Goal: Information Seeking & Learning: Learn about a topic

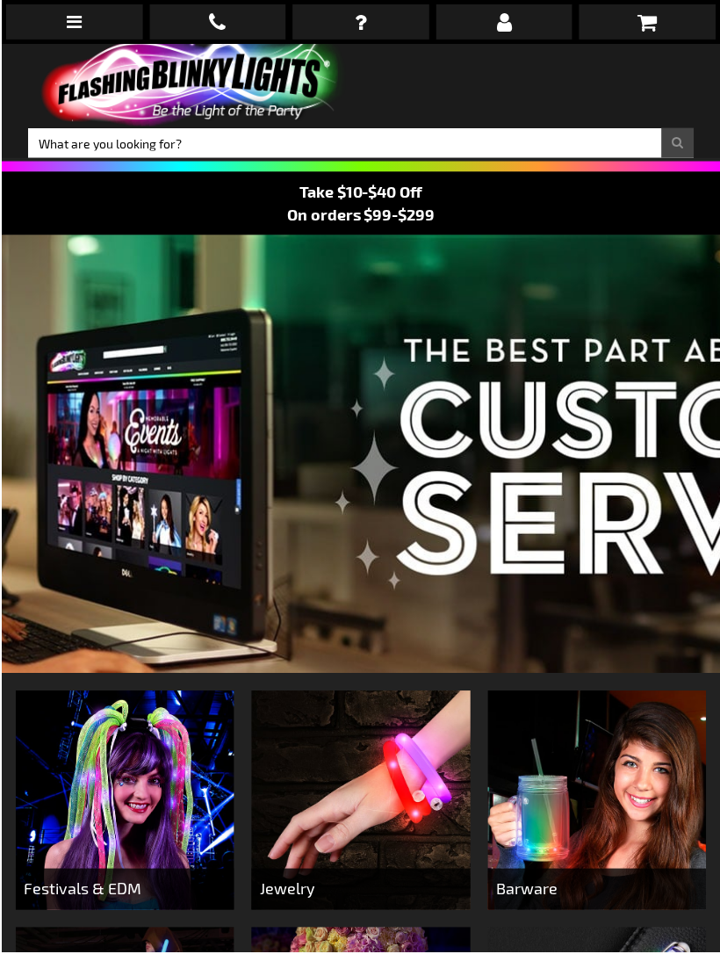
scroll to position [29, 0]
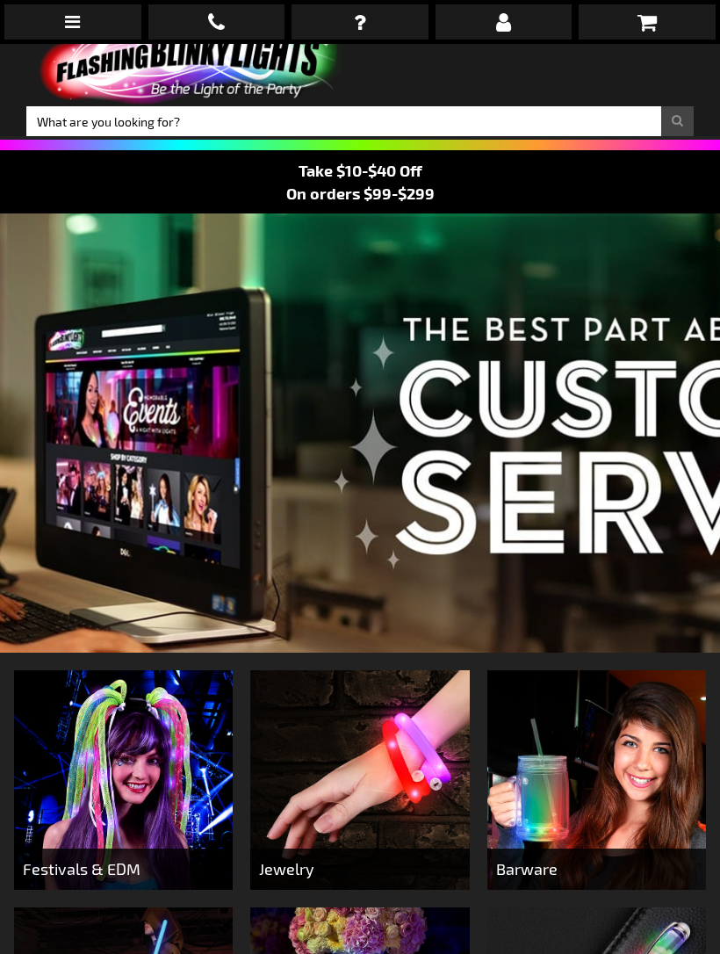
click at [483, 481] on div at bounding box center [360, 432] width 720 height 439
click at [579, 466] on div "Close dialog Get 10% Off Subscribe and save today Unlock Offer Submit" at bounding box center [360, 477] width 720 height 954
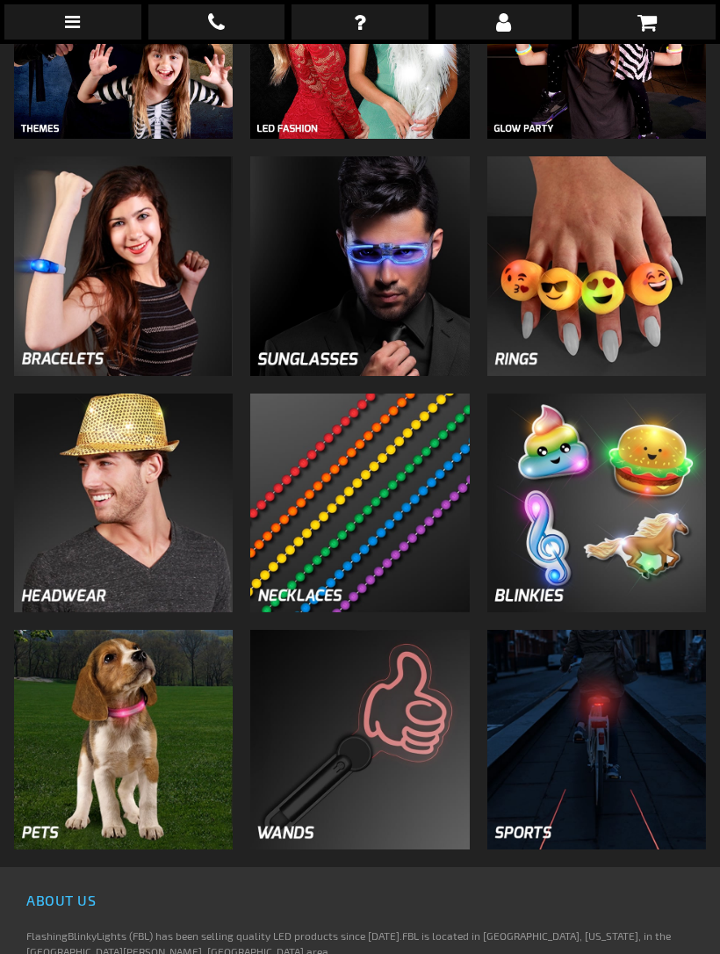
scroll to position [1255, 0]
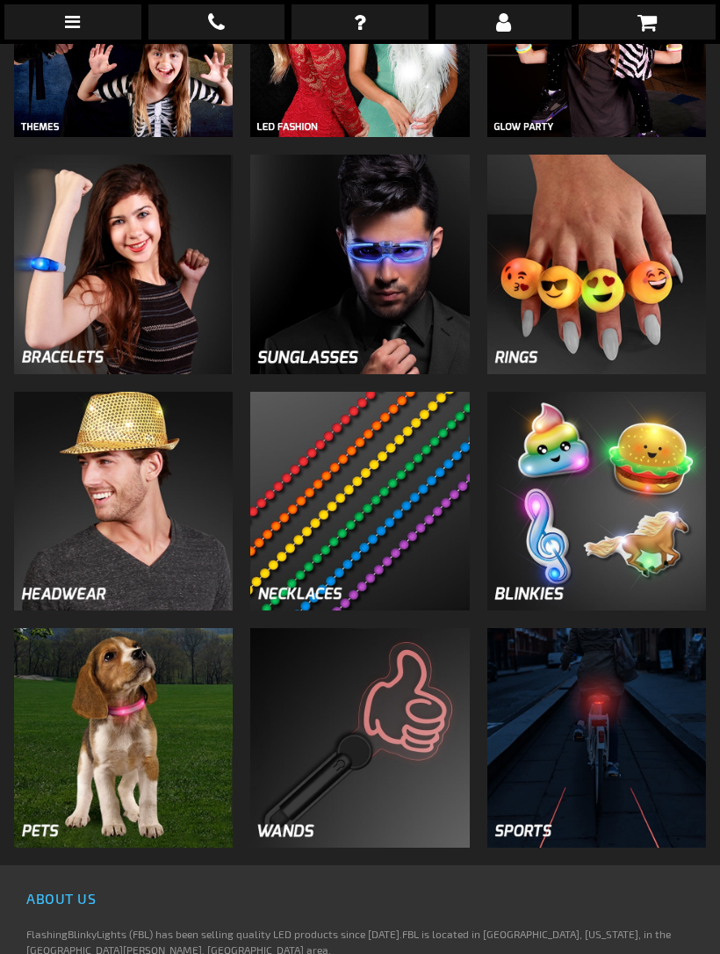
click at [543, 680] on img at bounding box center [597, 738] width 220 height 220
click at [521, 782] on img at bounding box center [597, 738] width 220 height 220
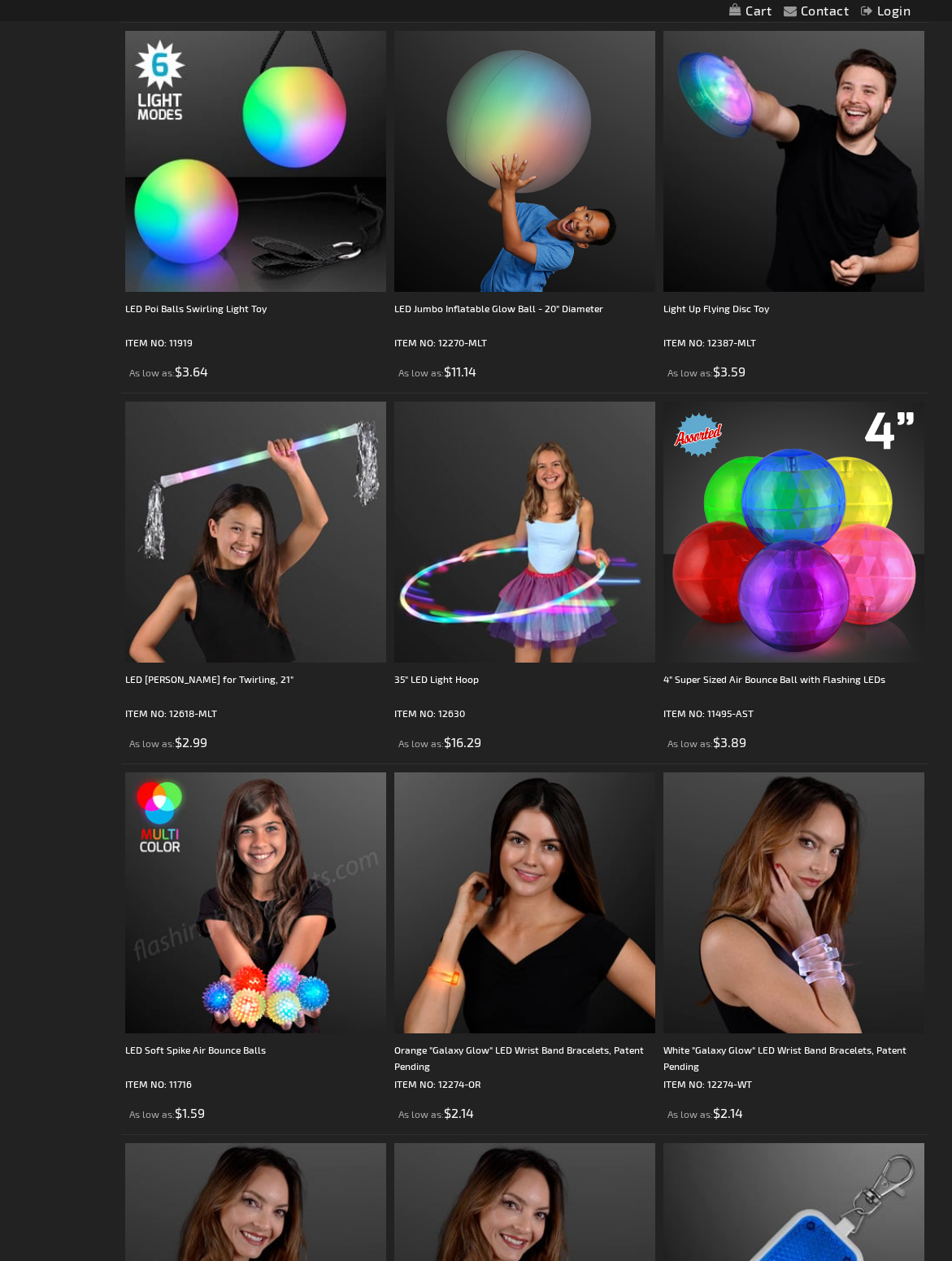
scroll to position [5994, 0]
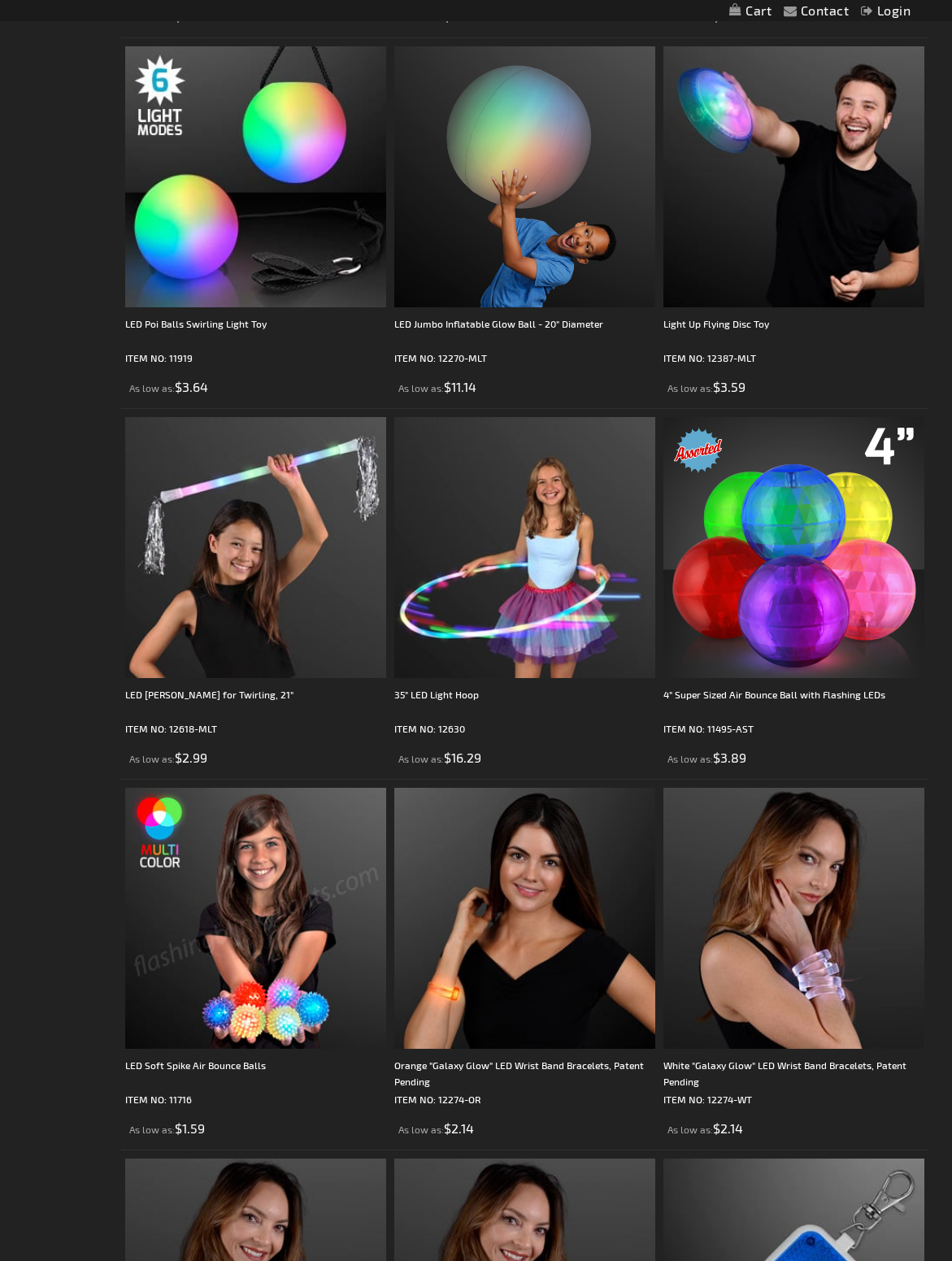
click at [257, 643] on img at bounding box center [256, 547] width 261 height 261
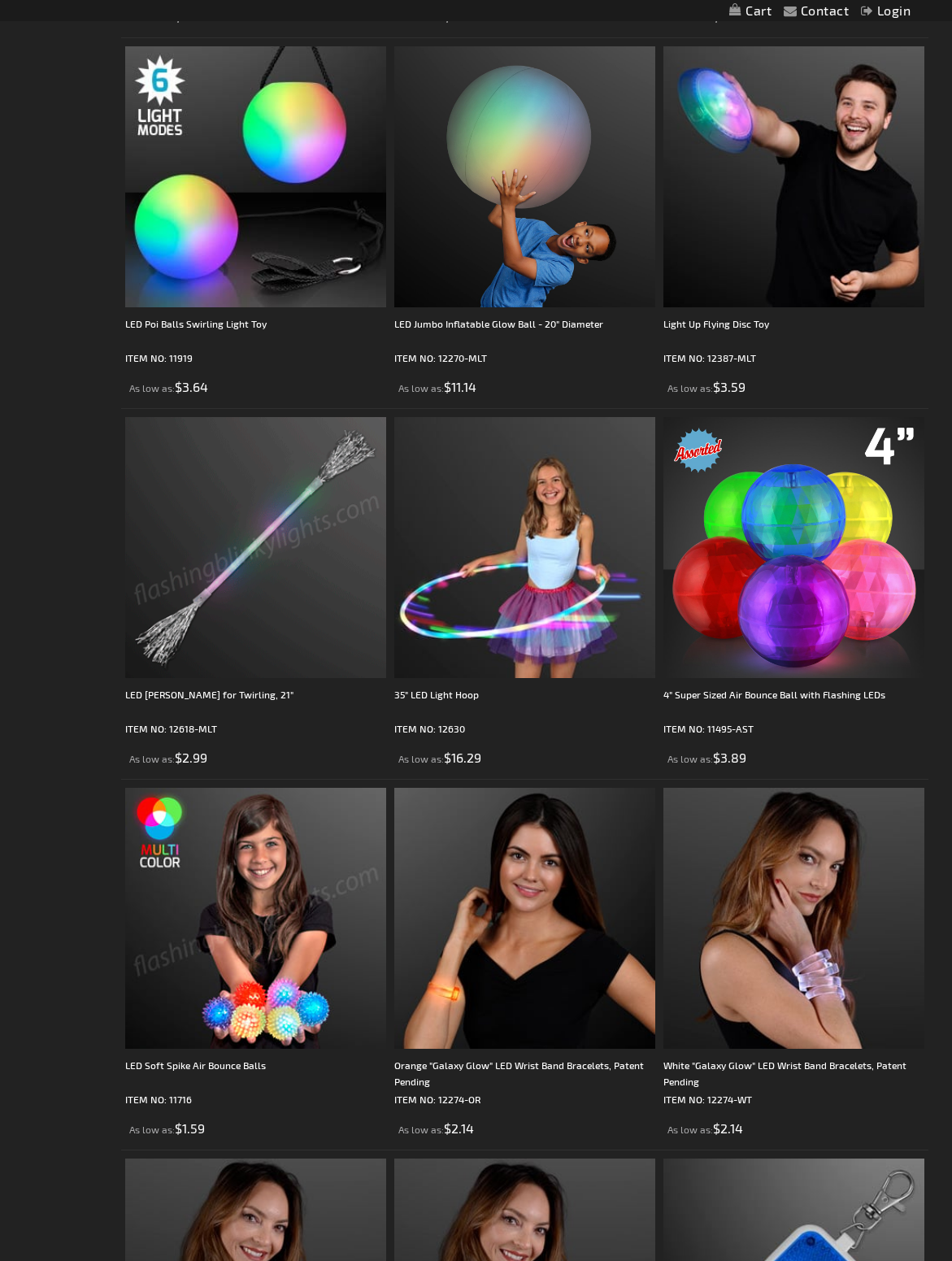
click at [207, 718] on div "LED [PERSON_NAME] for Twirling, 21"" at bounding box center [256, 702] width 261 height 32
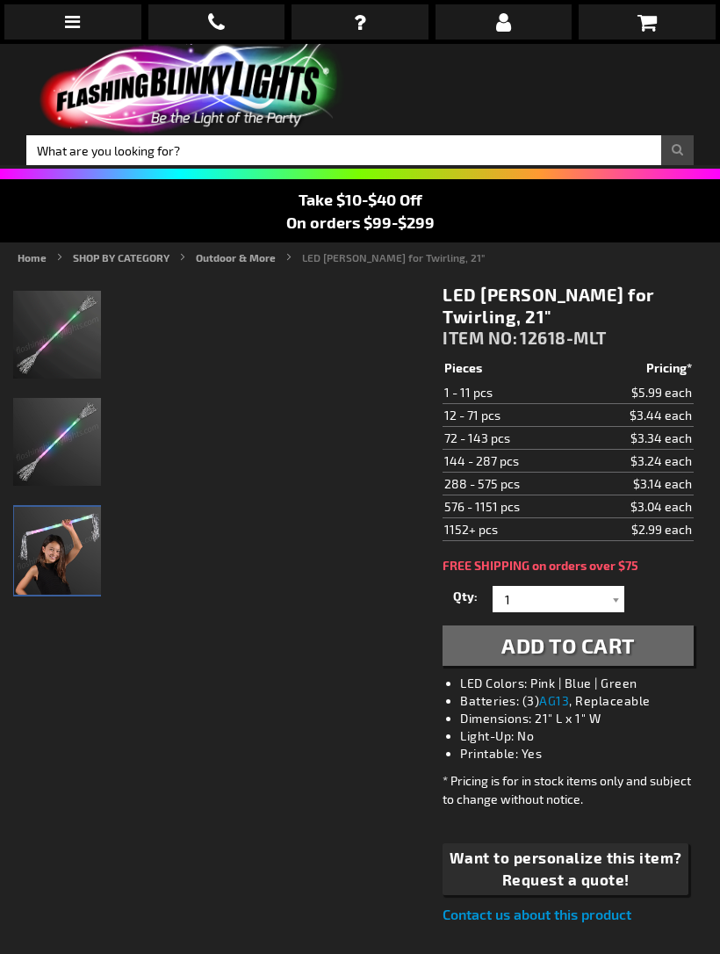
click at [62, 528] on img "Girl displaying LED Baton for Twirling" at bounding box center [58, 551] width 88 height 88
click at [48, 430] on img "LED Baton for Twirling" at bounding box center [58, 444] width 88 height 88
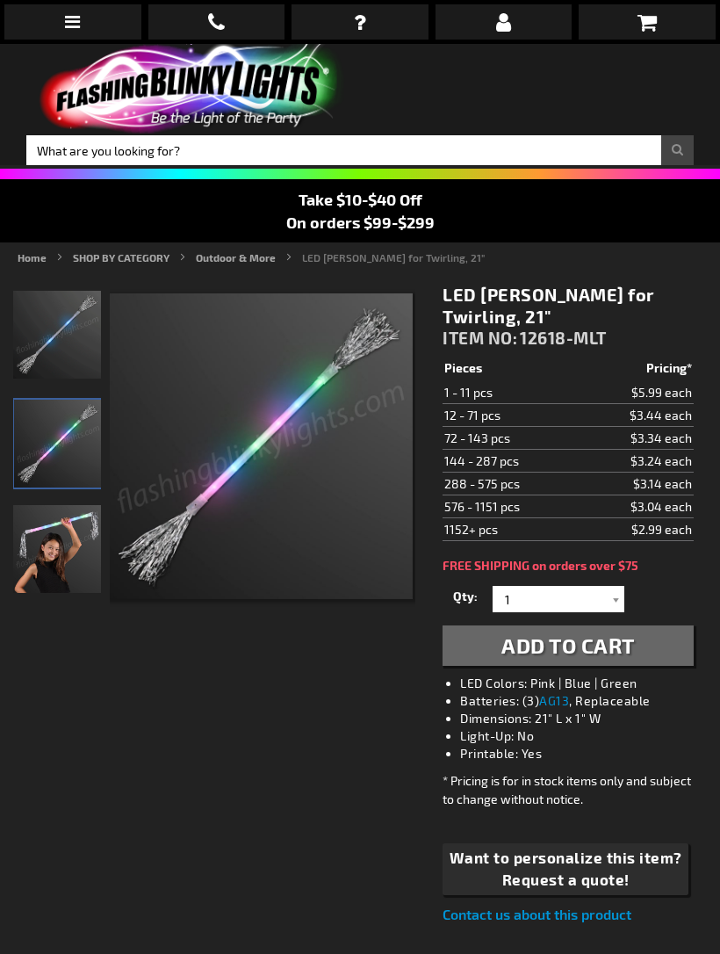
click at [50, 331] on img "LED Baton for Twirling" at bounding box center [57, 335] width 88 height 88
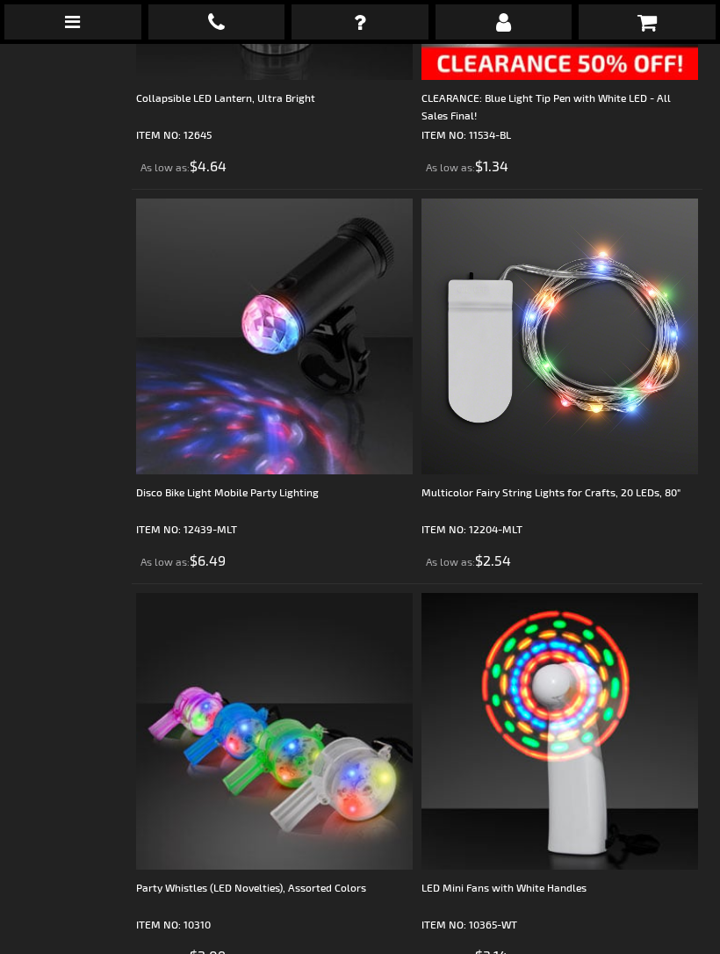
scroll to position [3537, 0]
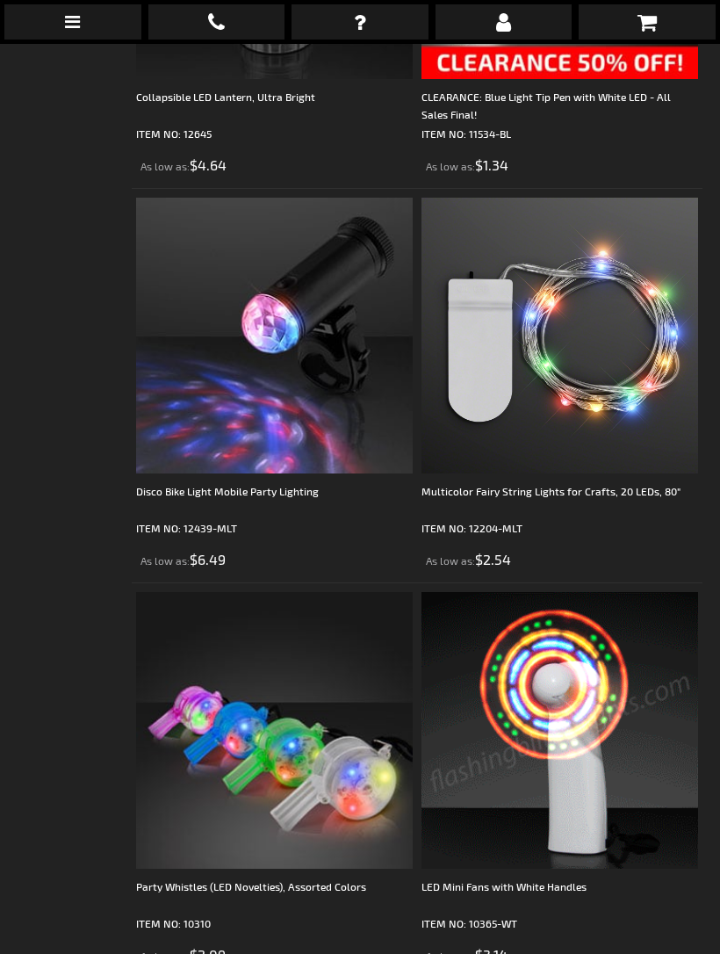
click at [559, 679] on img at bounding box center [560, 730] width 277 height 277
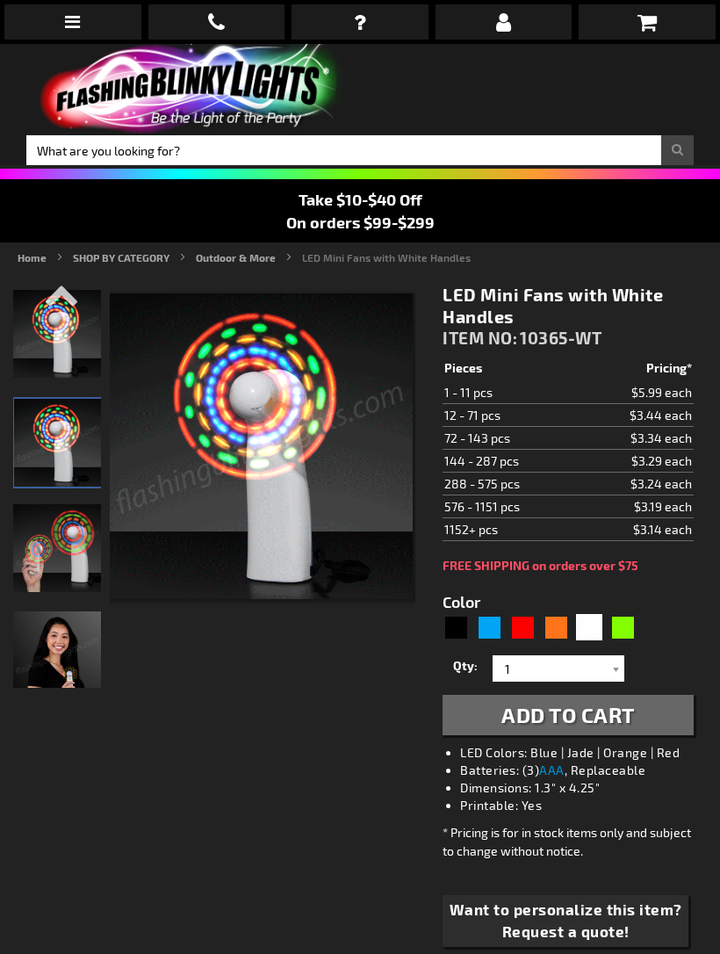
click at [60, 430] on img "White Light Up LED Mini Fan" at bounding box center [58, 443] width 88 height 88
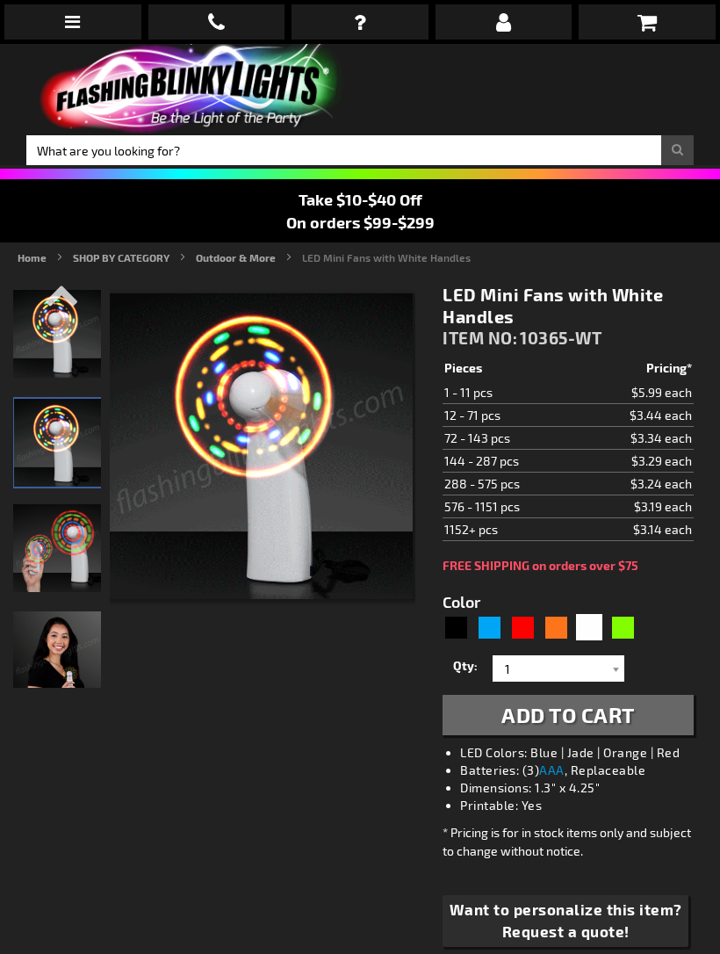
click at [57, 567] on img "Light Up White Mini LED Fan" at bounding box center [57, 548] width 88 height 88
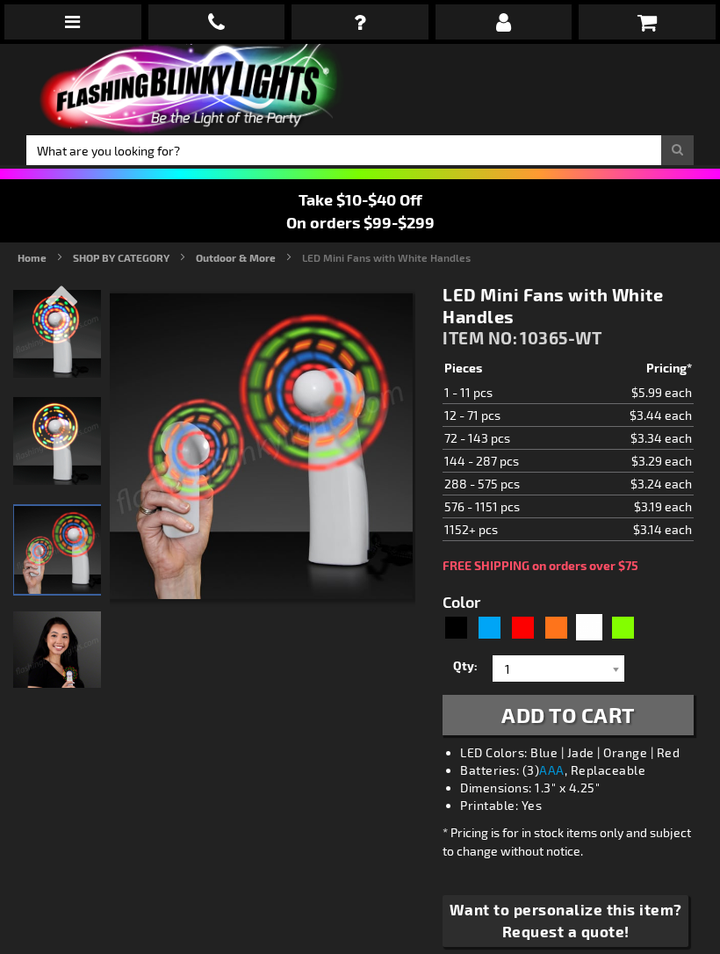
click at [58, 639] on img "Woman displaying White Light Up LED Mini Fan" at bounding box center [57, 655] width 88 height 88
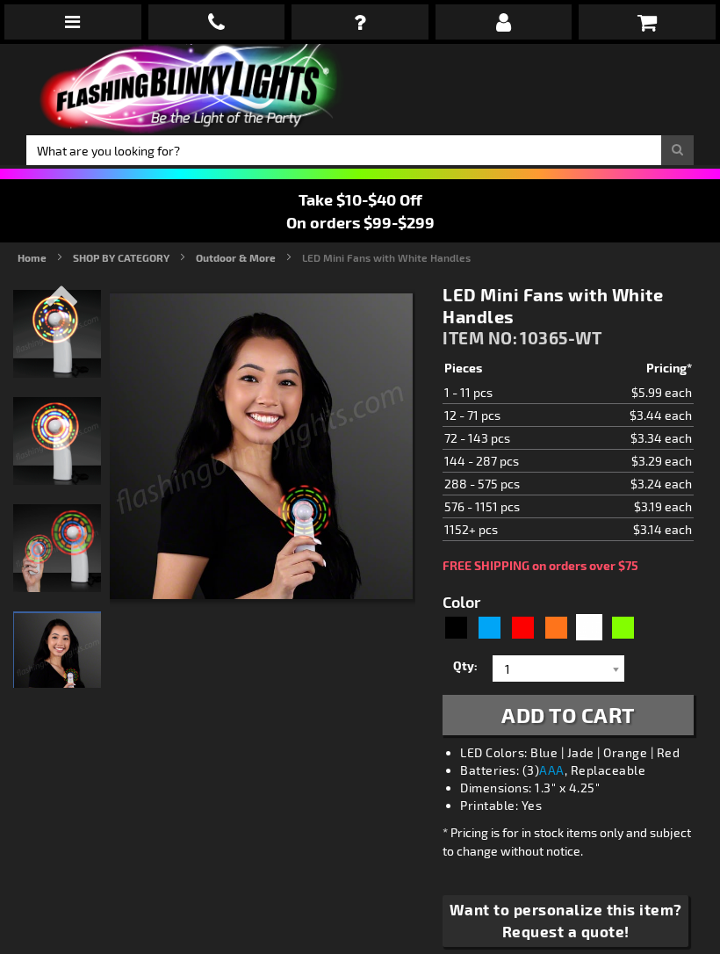
click at [57, 558] on img "Light Up White Mini LED Fan" at bounding box center [57, 548] width 88 height 88
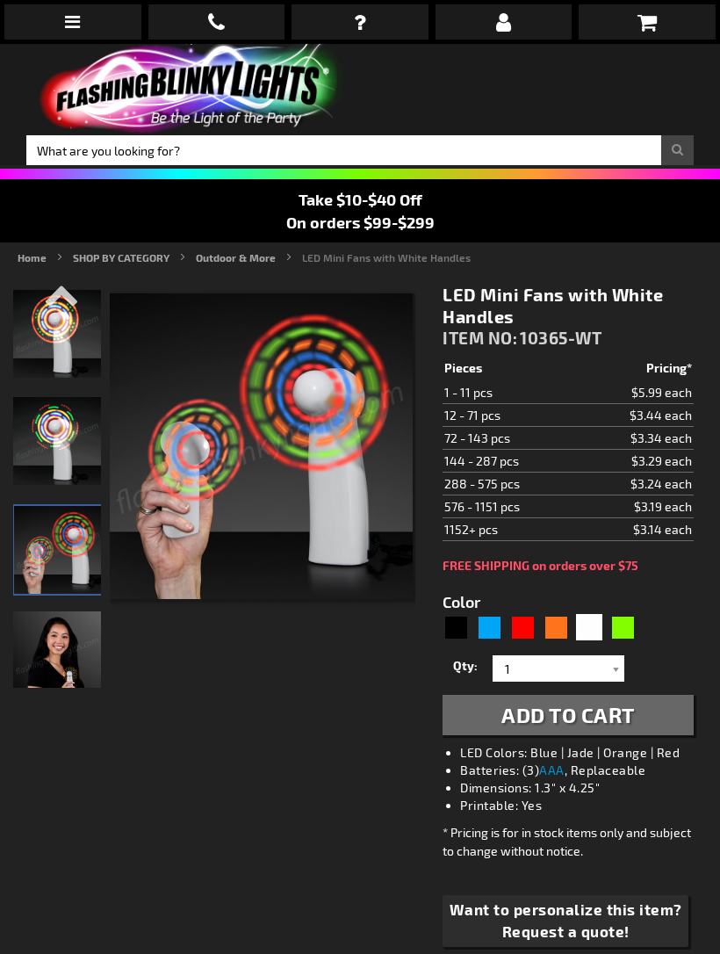
click at [50, 422] on img "White Light Up LED Mini Fan" at bounding box center [57, 441] width 88 height 88
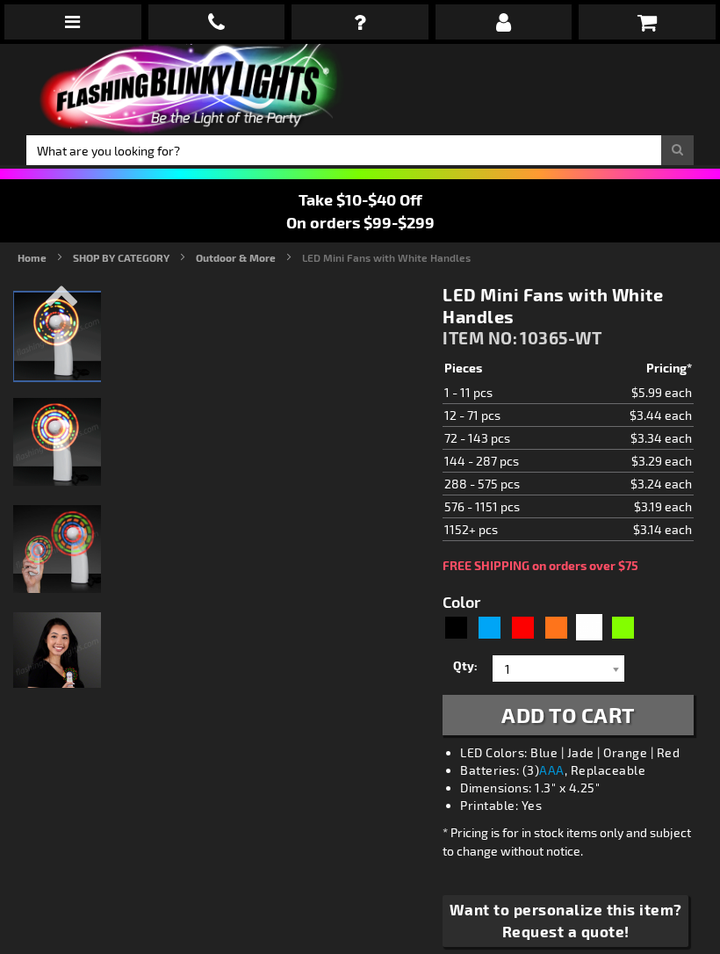
click at [65, 330] on img "Light Up White Mini LED Fan" at bounding box center [58, 336] width 88 height 88
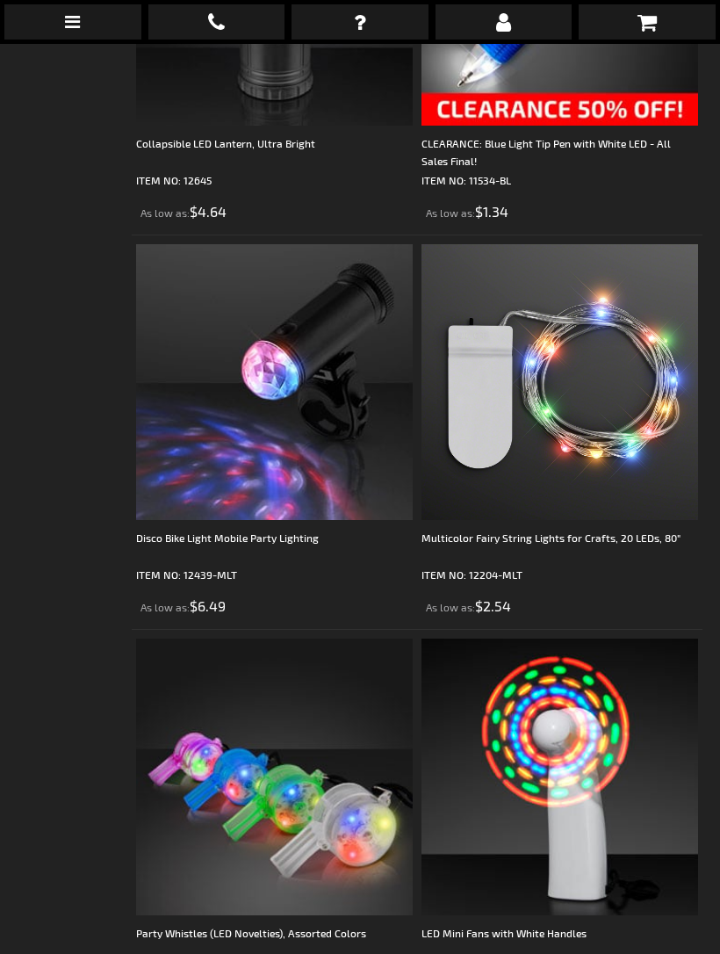
scroll to position [3492, 0]
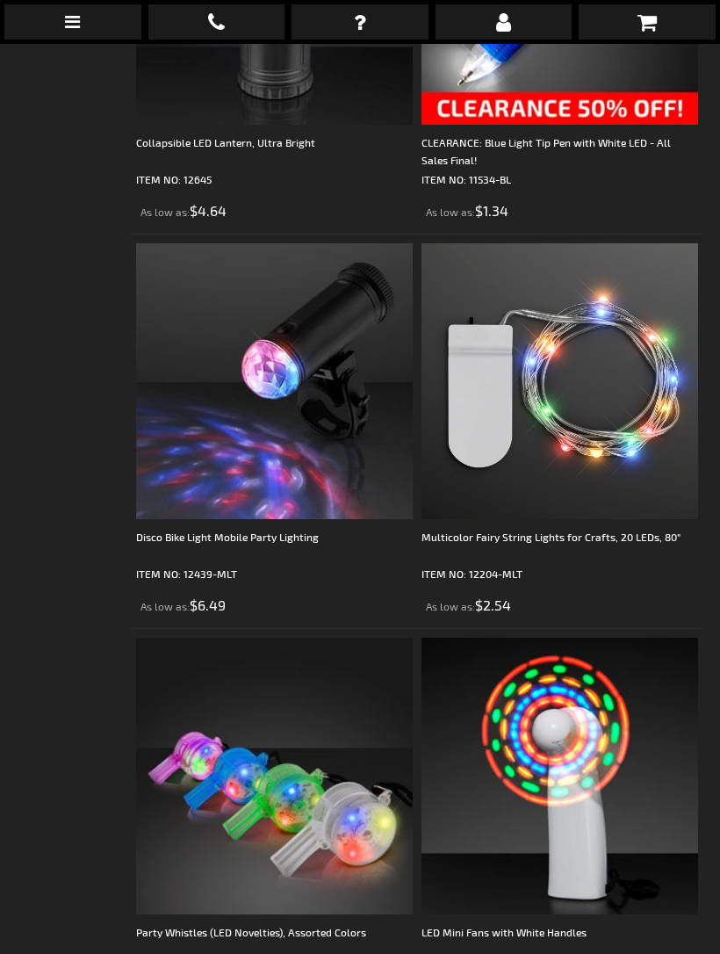
click at [283, 530] on div "Disco Bike Light Mobile Party Lighting" at bounding box center [274, 545] width 277 height 35
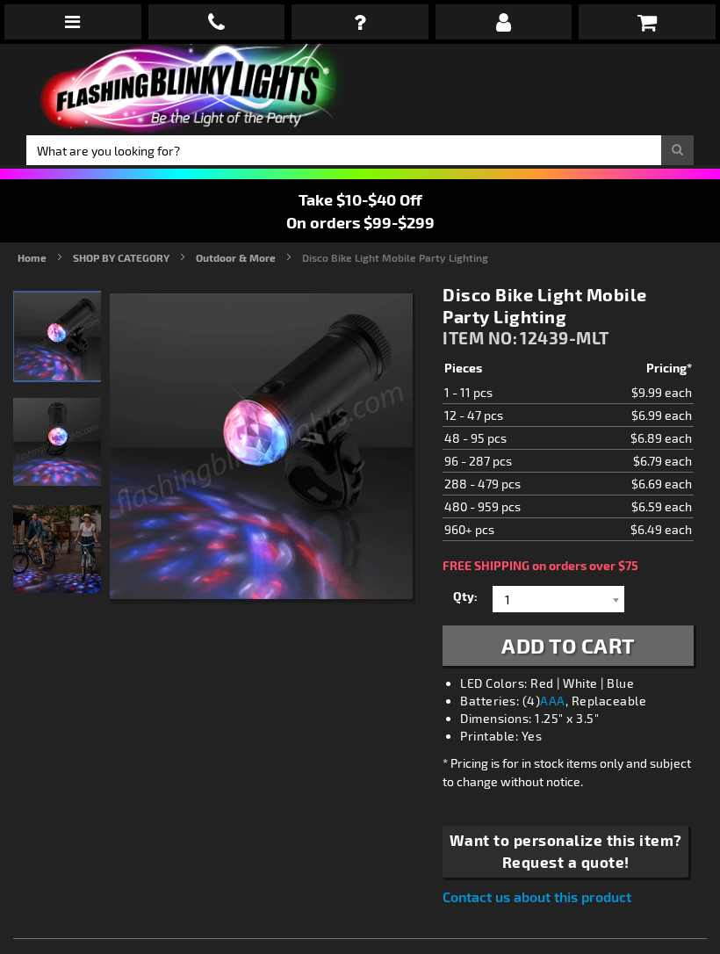
click at [61, 443] on img "Light Up Disco Bike Mobile Party LED" at bounding box center [57, 442] width 88 height 88
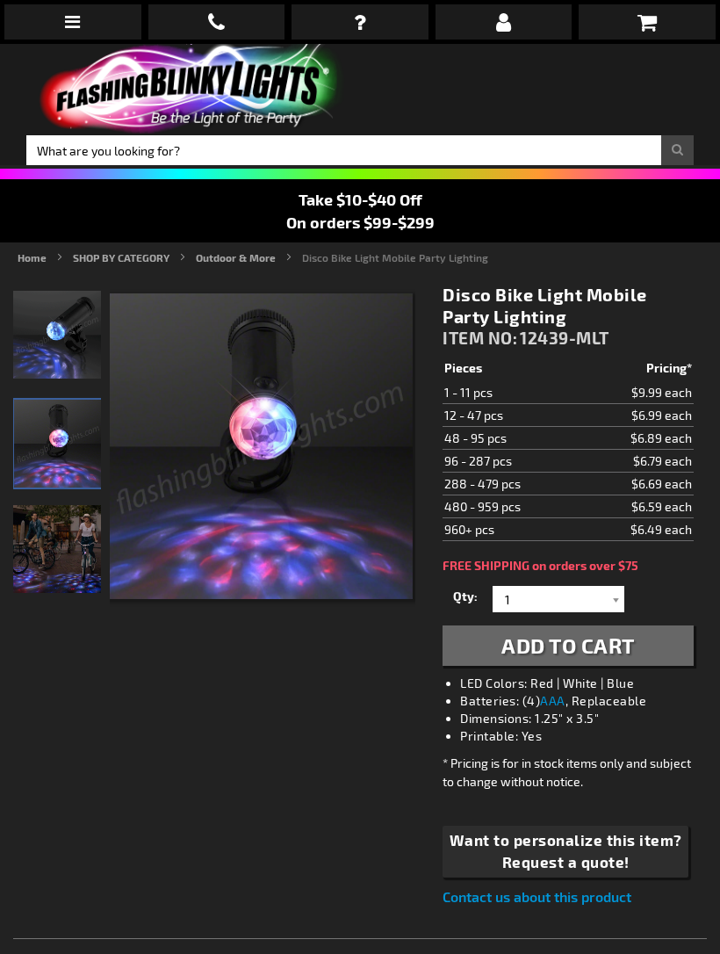
click at [67, 550] on img "Models displaying Light Up Disco Bike Mobile Party LED" at bounding box center [57, 549] width 88 height 88
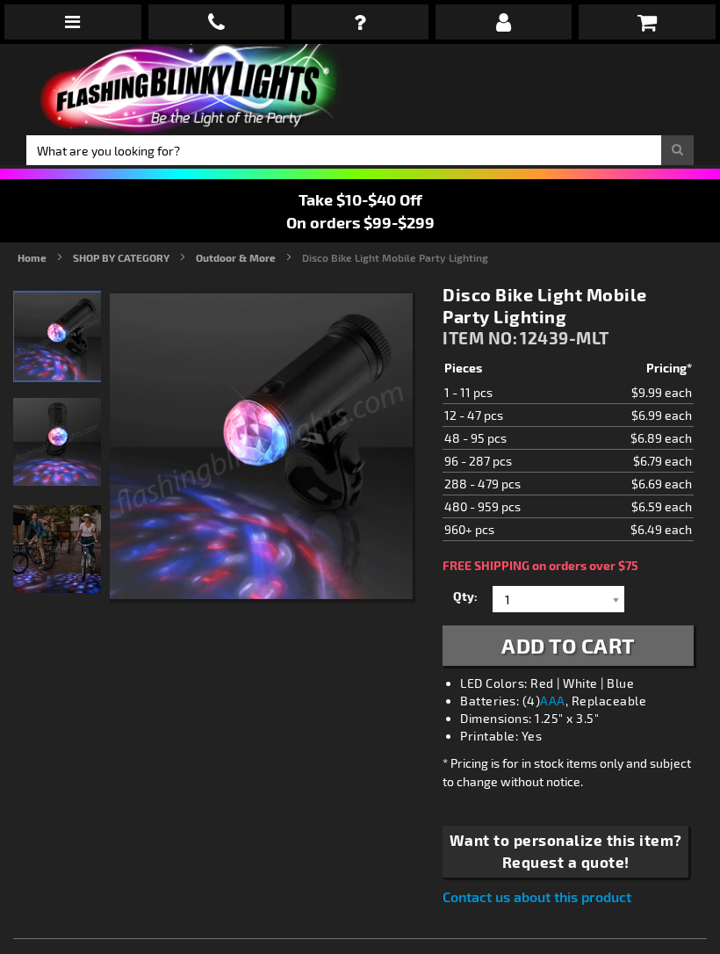
click at [65, 551] on img "Models displaying Light Up Disco Bike Mobile Party LED" at bounding box center [57, 549] width 88 height 88
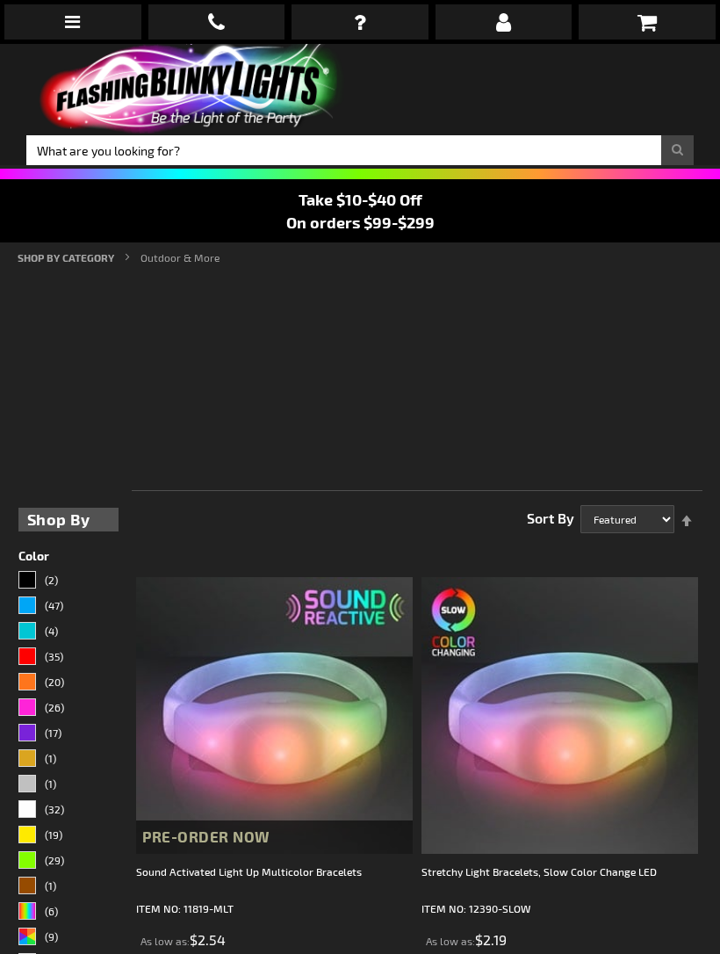
scroll to position [73, 0]
